Goal: Navigation & Orientation: Locate item on page

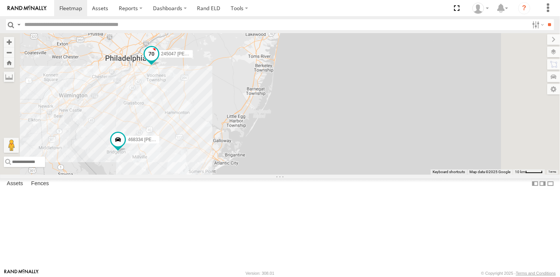
click at [158, 61] on span at bounding box center [152, 54] width 14 height 14
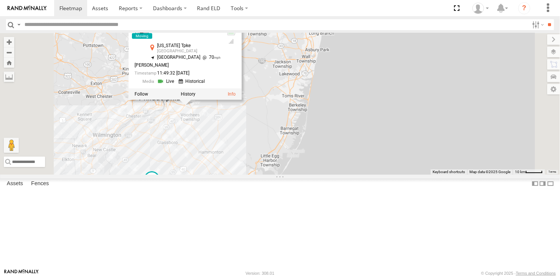
drag, startPoint x: 281, startPoint y: 144, endPoint x: 332, endPoint y: 197, distance: 73.2
click at [332, 174] on div "468334 [PERSON_NAME] 245047 [PERSON_NAME] 245047 [PERSON_NAME] All Assets [US_S…" at bounding box center [280, 103] width 560 height 141
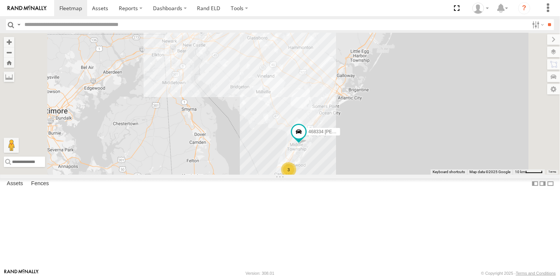
drag, startPoint x: 352, startPoint y: 224, endPoint x: 322, endPoint y: 174, distance: 58.2
click at [324, 174] on div "468334 [PERSON_NAME] 245047 [PERSON_NAME] 3" at bounding box center [280, 103] width 560 height 141
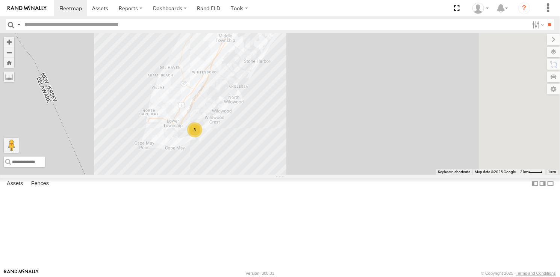
click at [240, 21] on span at bounding box center [234, 14] width 14 height 14
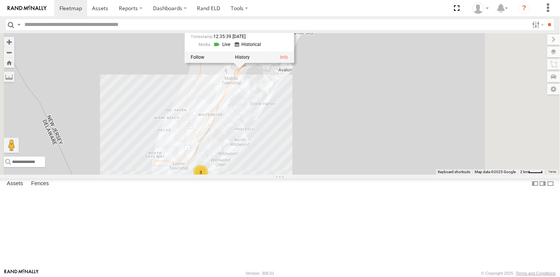
drag, startPoint x: 338, startPoint y: 112, endPoint x: 342, endPoint y: 143, distance: 30.7
click at [342, 143] on div "468334 [PERSON_NAME] 245047 [PERSON_NAME] 3 468334 [PERSON_NAME] All Assets [GE…" at bounding box center [280, 103] width 560 height 141
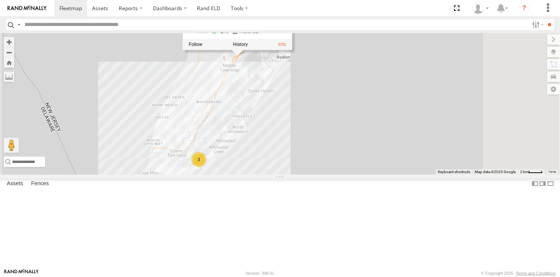
click at [425, 140] on div "468334 [PERSON_NAME] 245047 [PERSON_NAME] 3 468334 [PERSON_NAME] All Assets [GE…" at bounding box center [280, 103] width 560 height 141
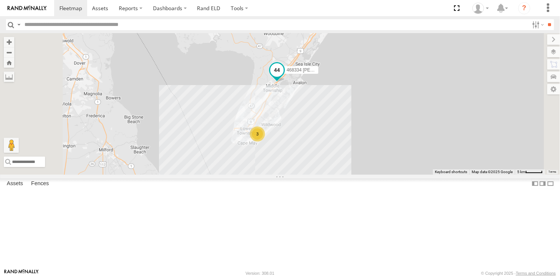
click at [284, 77] on span at bounding box center [277, 70] width 14 height 14
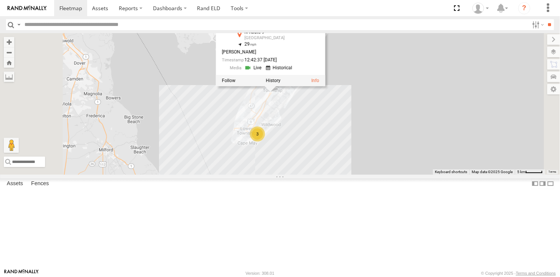
click at [413, 171] on div "468334 [PERSON_NAME] 245047 [PERSON_NAME] 468334 [PERSON_NAME] All Assets [GEOG…" at bounding box center [280, 103] width 560 height 141
